Goal: Information Seeking & Learning: Learn about a topic

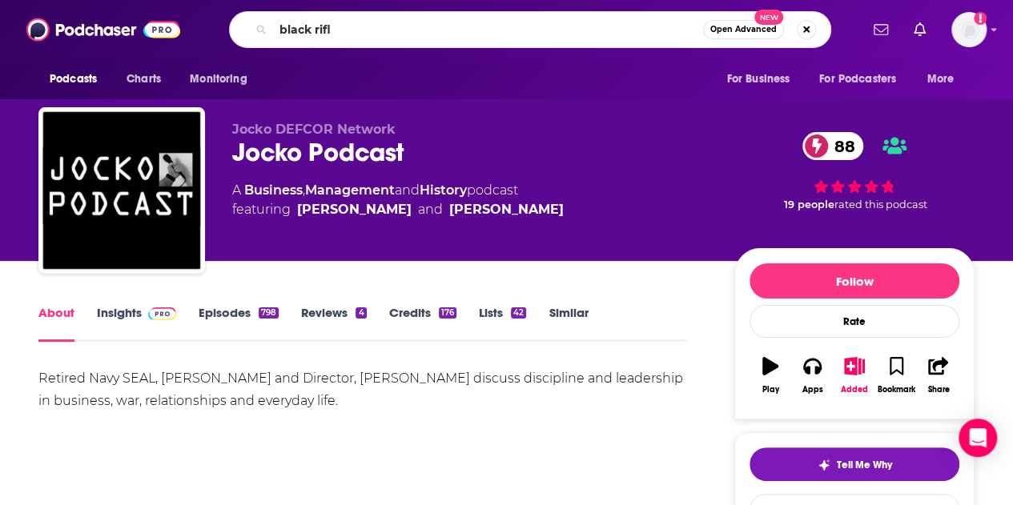
type input "black rifle"
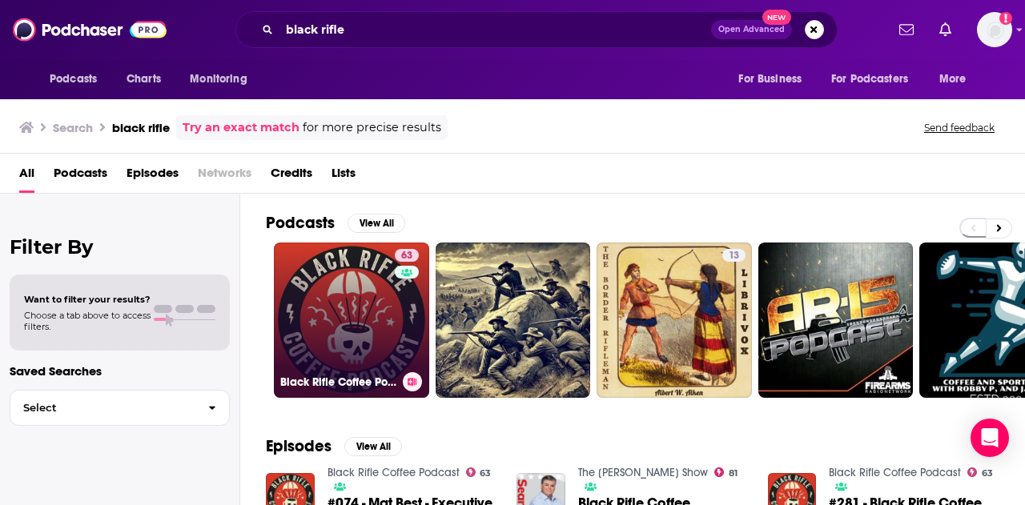
click at [353, 289] on link "63 Black Rifle Coffee Podcast" at bounding box center [351, 320] width 155 height 155
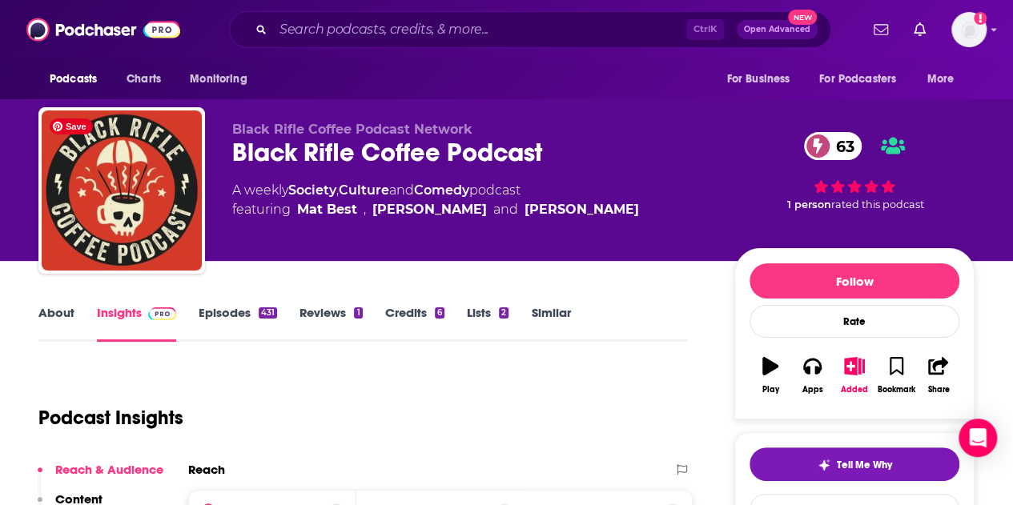
click at [218, 308] on link "Episodes 431" at bounding box center [238, 323] width 78 height 37
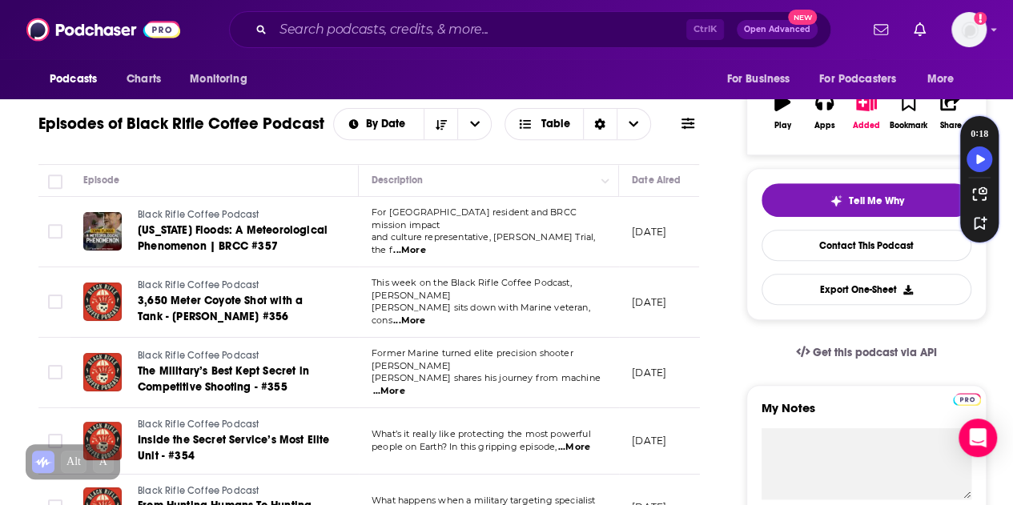
scroll to position [320, 0]
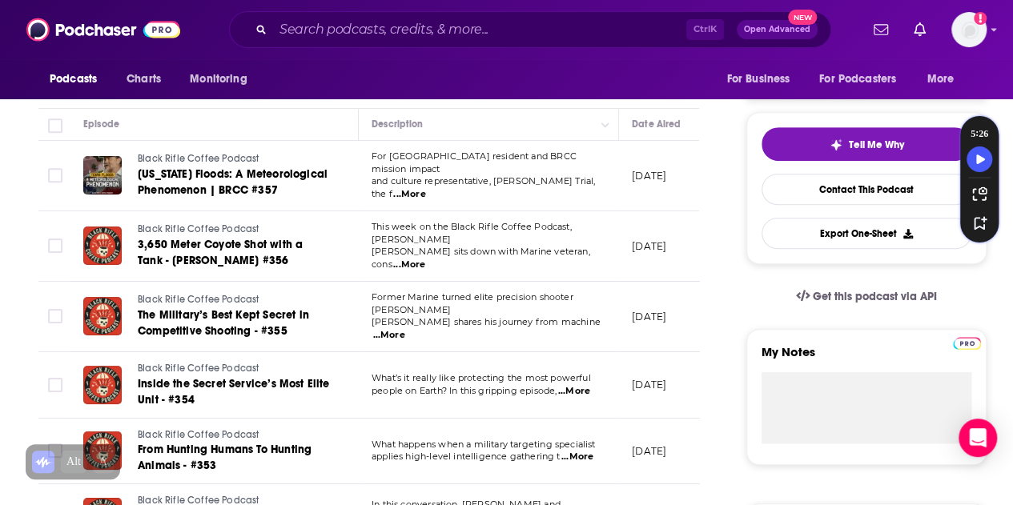
click at [460, 246] on span "[PERSON_NAME] sits down with Marine veteran, cons" at bounding box center [480, 258] width 219 height 24
click at [425, 259] on span "...More" at bounding box center [409, 265] width 32 height 13
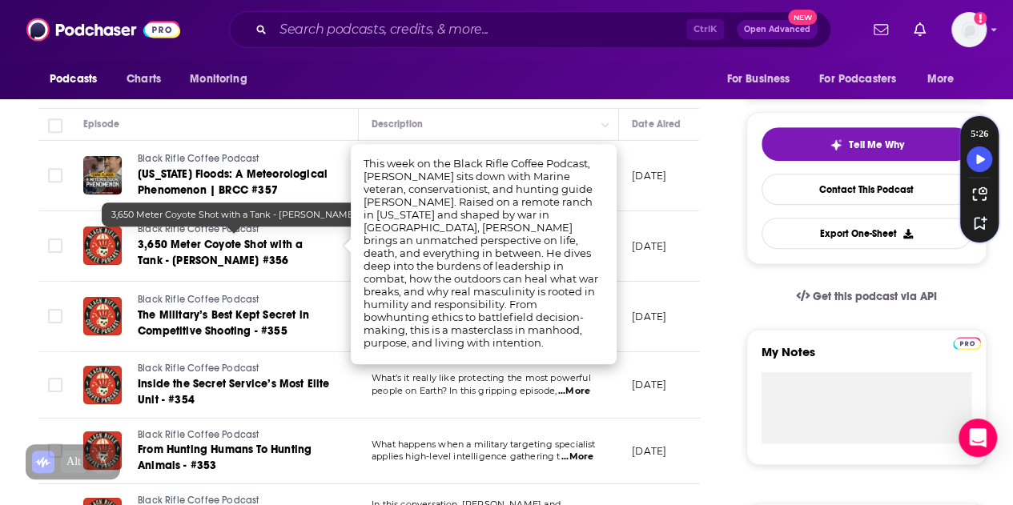
click at [185, 251] on span "3,650 Meter Coyote Shot with a Tank - [PERSON_NAME] #356" at bounding box center [220, 253] width 165 height 30
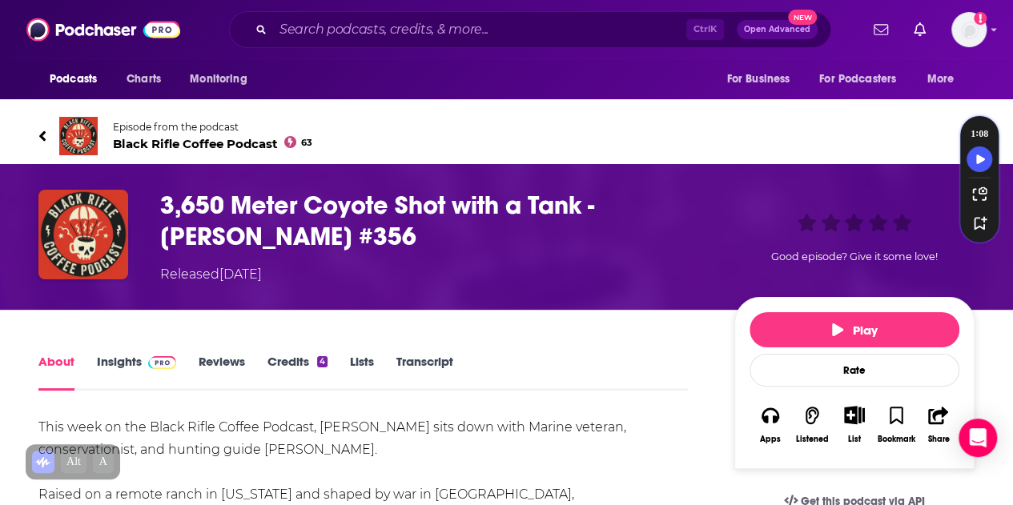
click at [815, 125] on link "Episode from the podcast Black Rifle Coffee Podcast 63" at bounding box center [506, 136] width 936 height 38
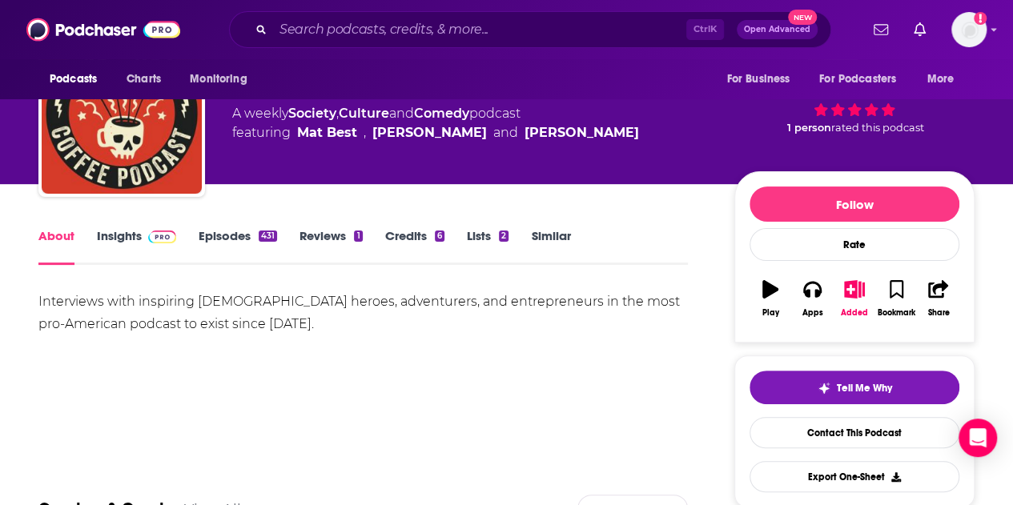
scroll to position [80, 0]
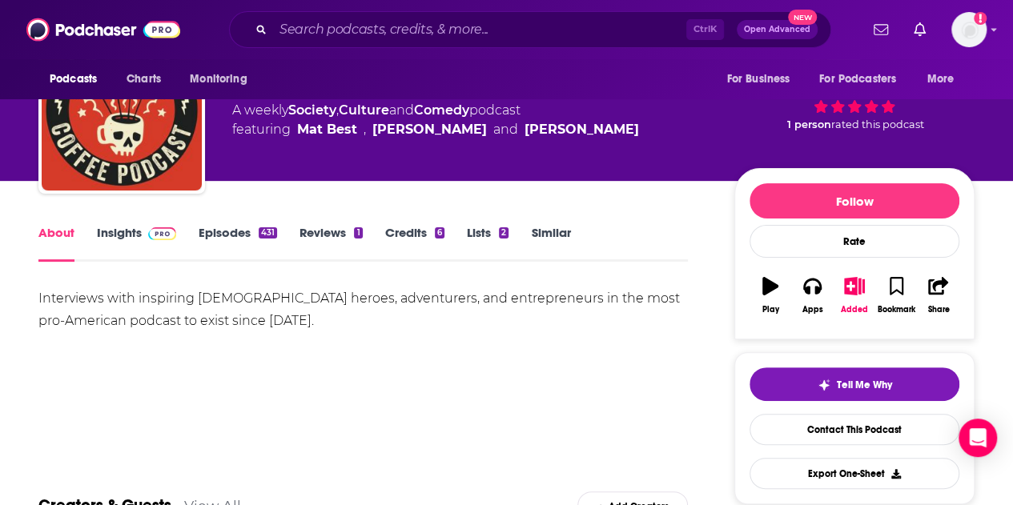
click at [126, 235] on link "Insights" at bounding box center [136, 243] width 79 height 37
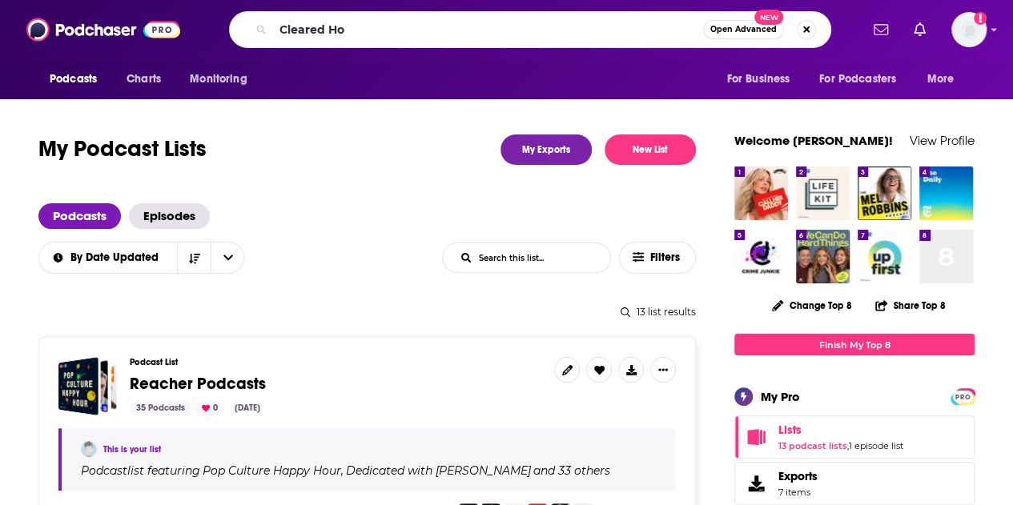
type input "Cleared Hot"
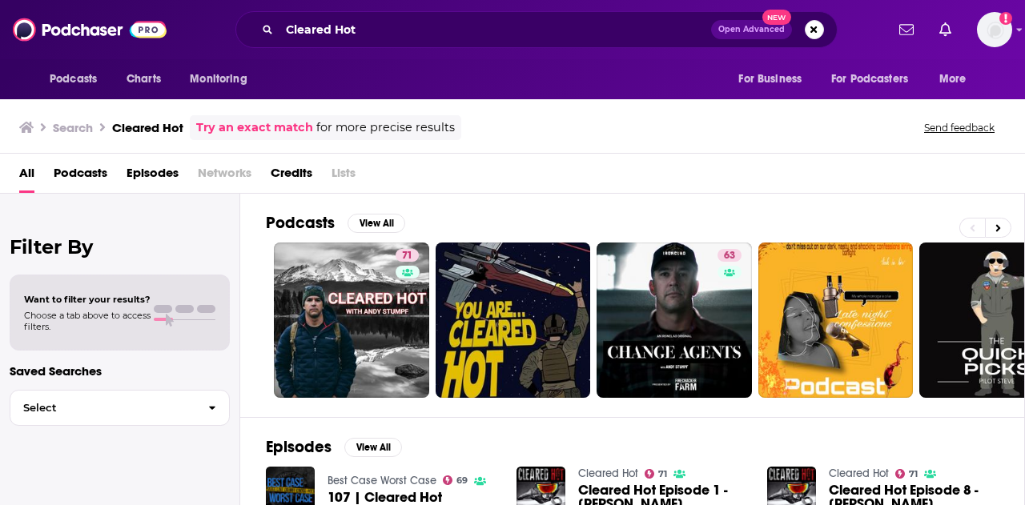
click at [789, 101] on div "Search Cleared Hot Try an exact match for more precise results Send feedback" at bounding box center [512, 125] width 1025 height 58
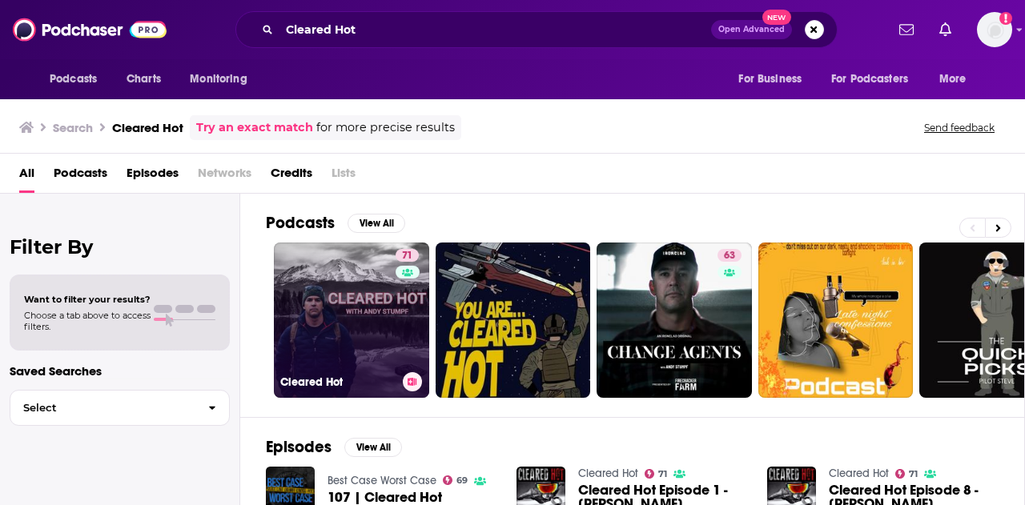
click at [344, 307] on link "71 Cleared Hot" at bounding box center [351, 320] width 155 height 155
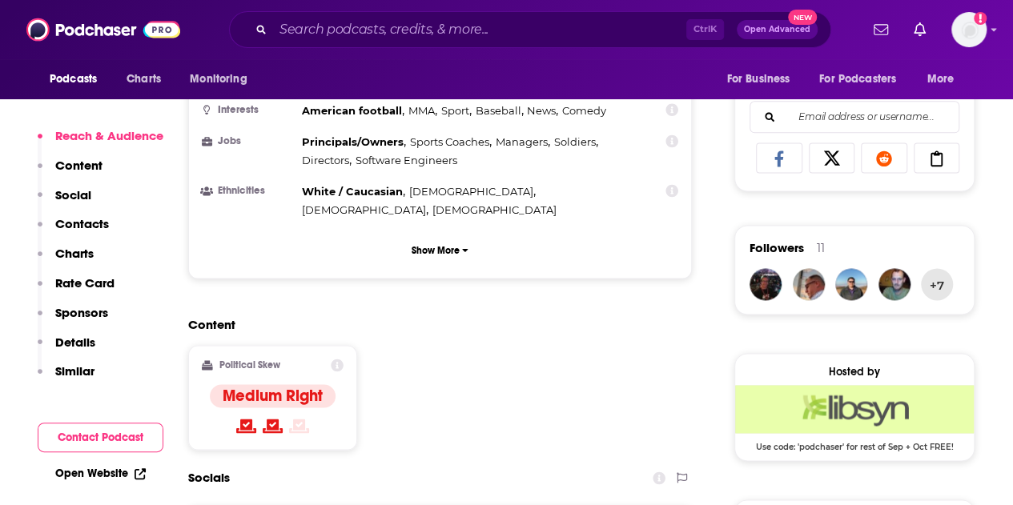
scroll to position [1041, 0]
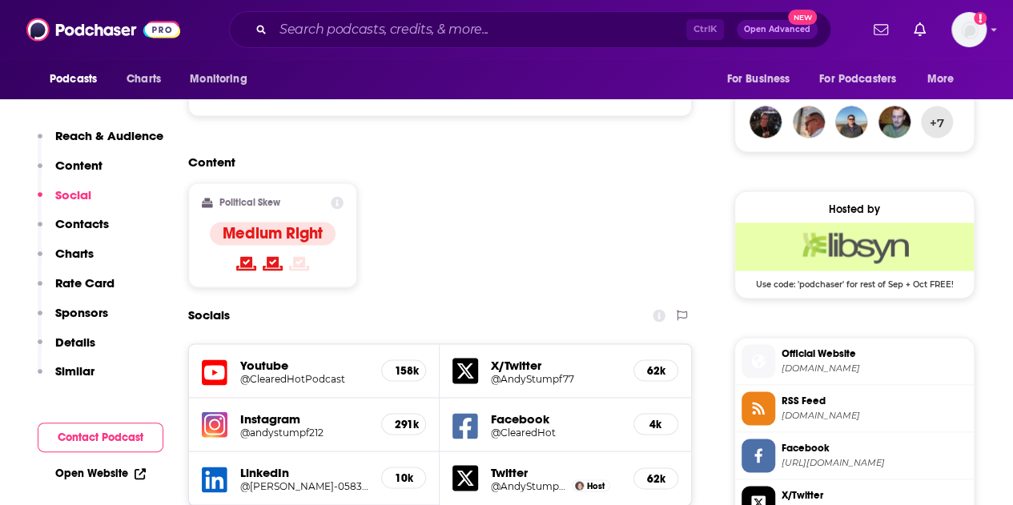
scroll to position [1201, 0]
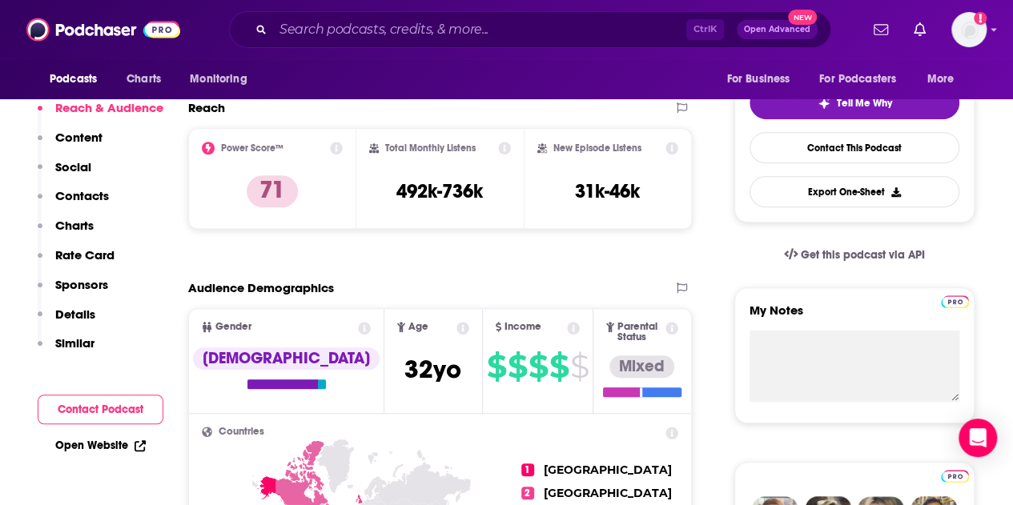
scroll to position [202, 0]
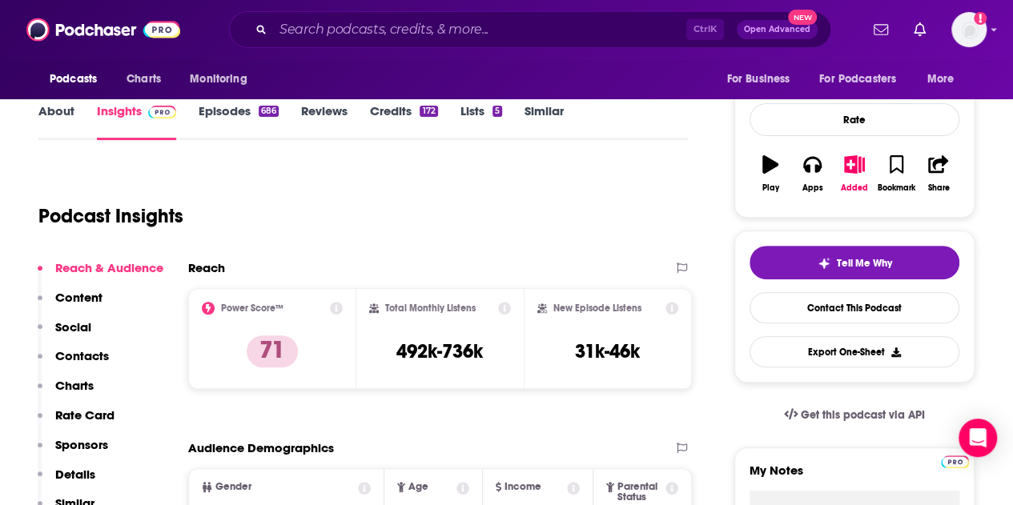
click at [223, 109] on link "Episodes 686" at bounding box center [239, 121] width 80 height 37
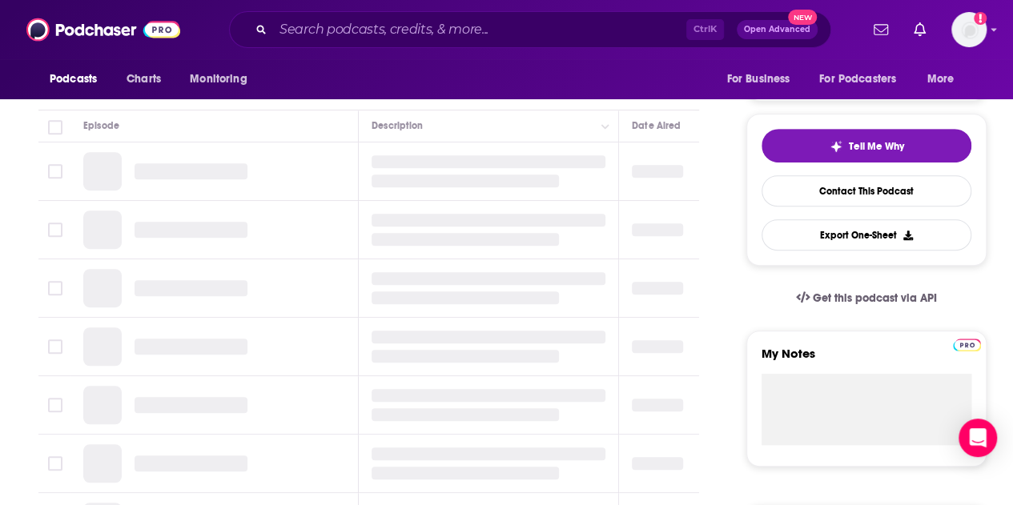
scroll to position [320, 0]
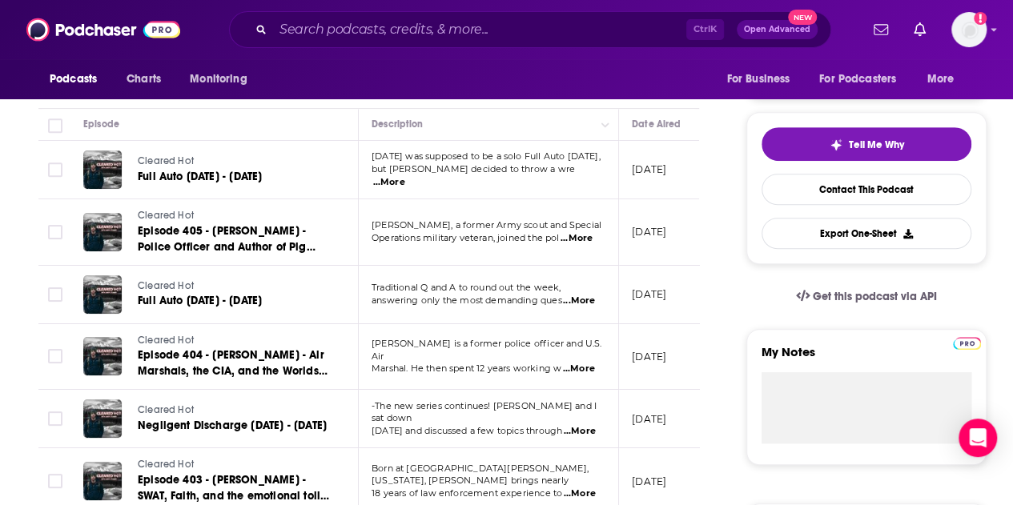
drag, startPoint x: 724, startPoint y: 244, endPoint x: 710, endPoint y: 247, distance: 13.8
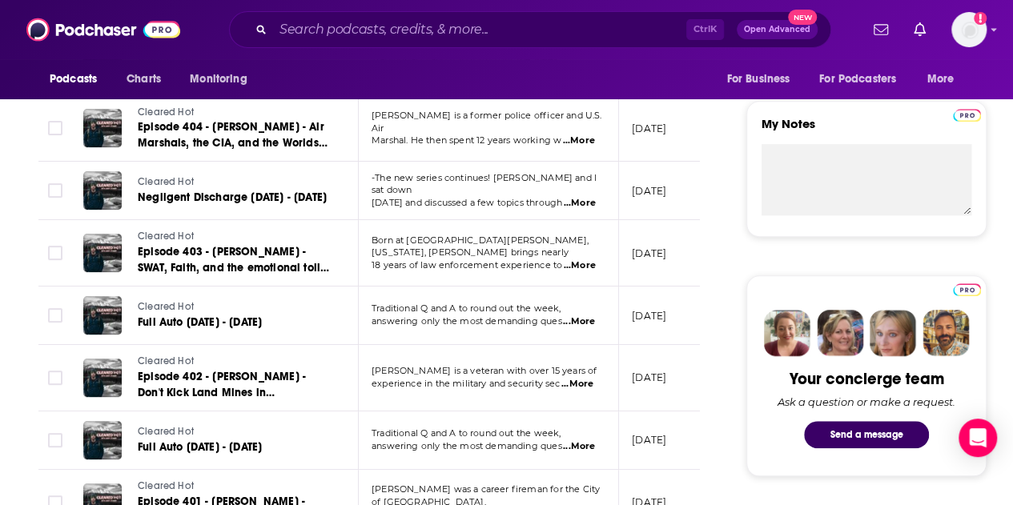
scroll to position [560, 0]
